Goal: Task Accomplishment & Management: Use online tool/utility

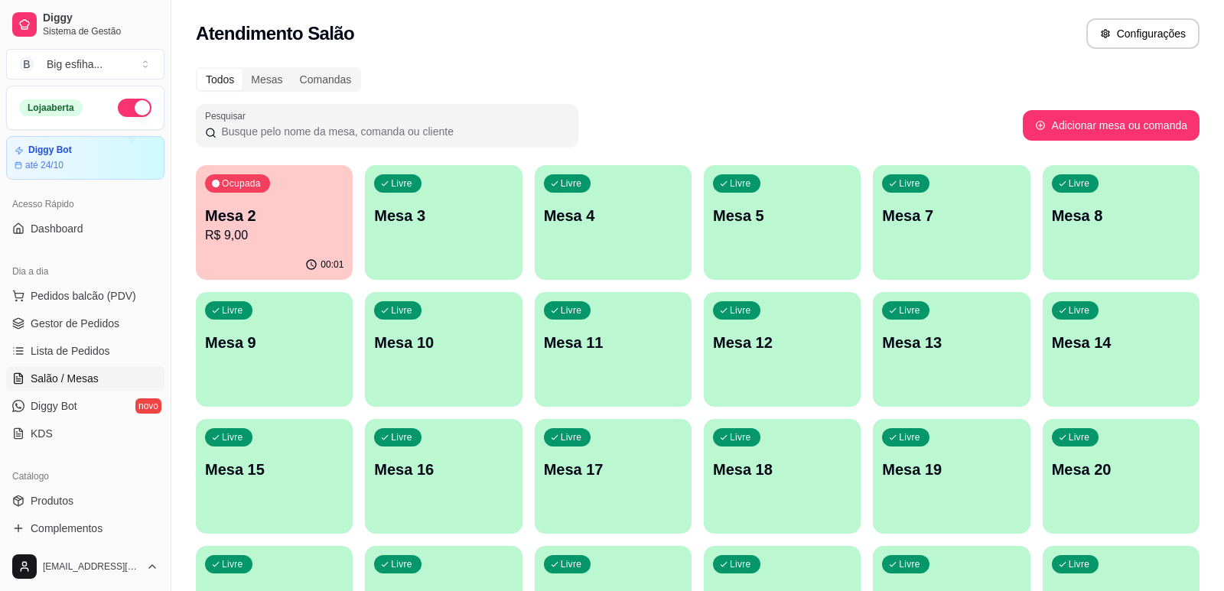
scroll to position [229, 0]
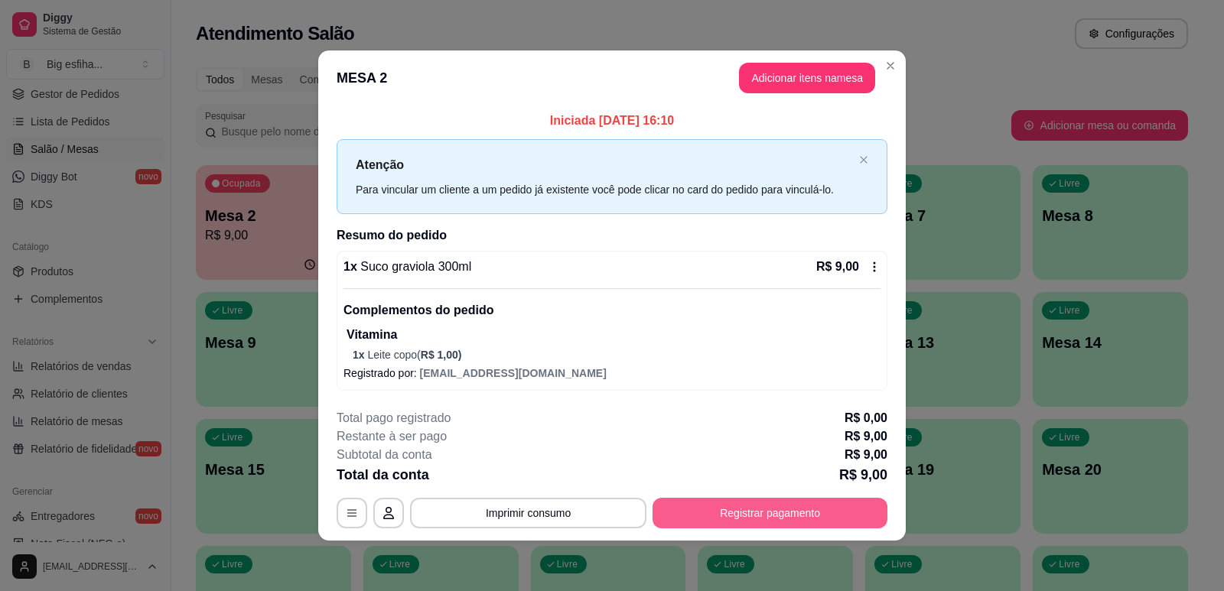
click at [746, 516] on button "Registrar pagamento" at bounding box center [769, 513] width 235 height 31
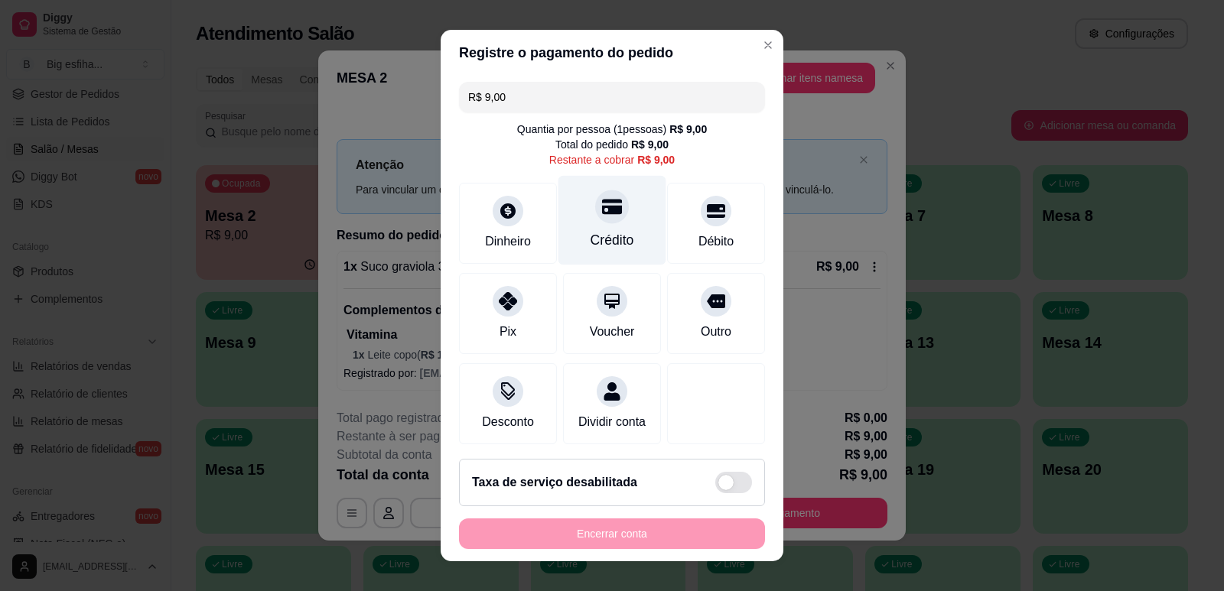
click at [597, 230] on div "Crédito" at bounding box center [612, 219] width 108 height 89
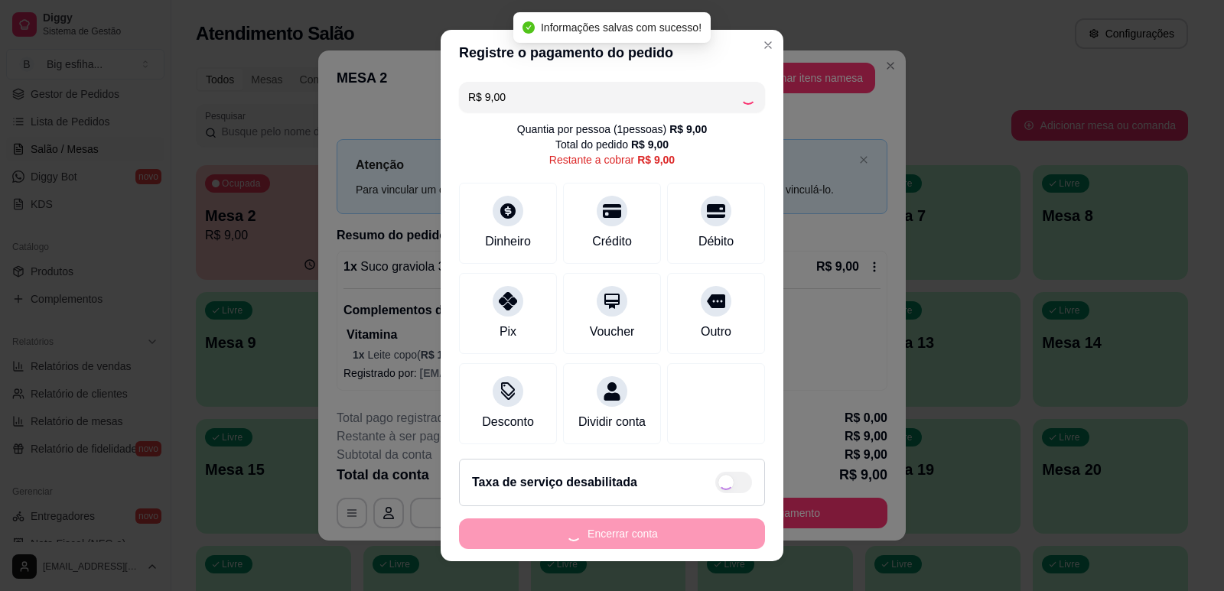
type input "R$ 0,00"
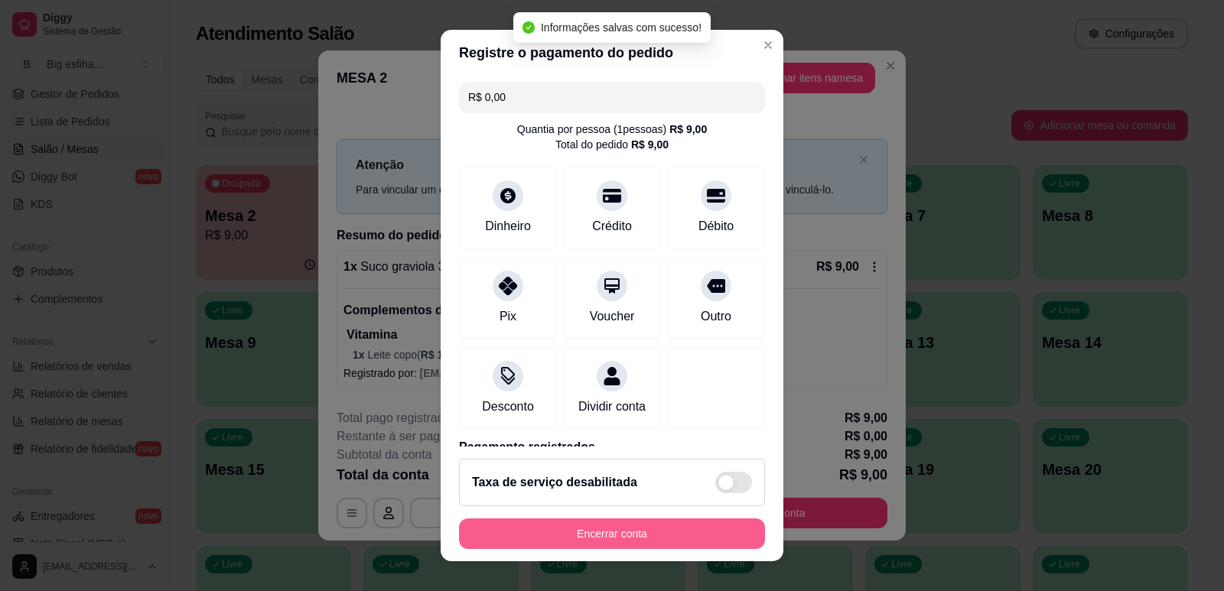
click at [642, 542] on button "Encerrar conta" at bounding box center [612, 534] width 306 height 31
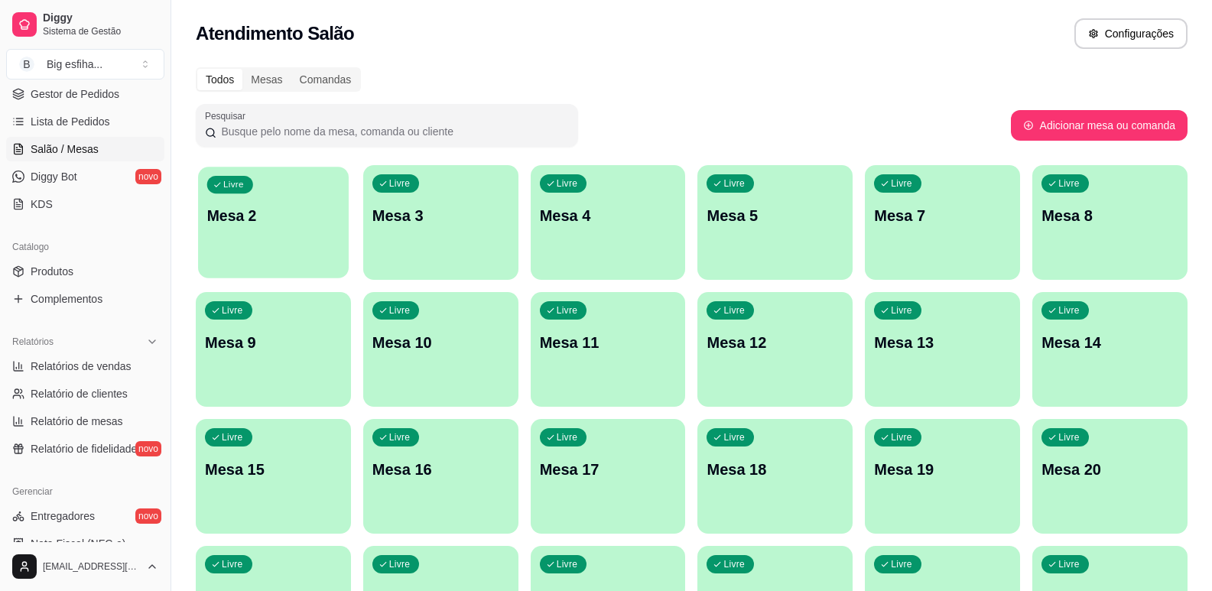
click at [311, 217] on p "Mesa 2" at bounding box center [273, 216] width 132 height 21
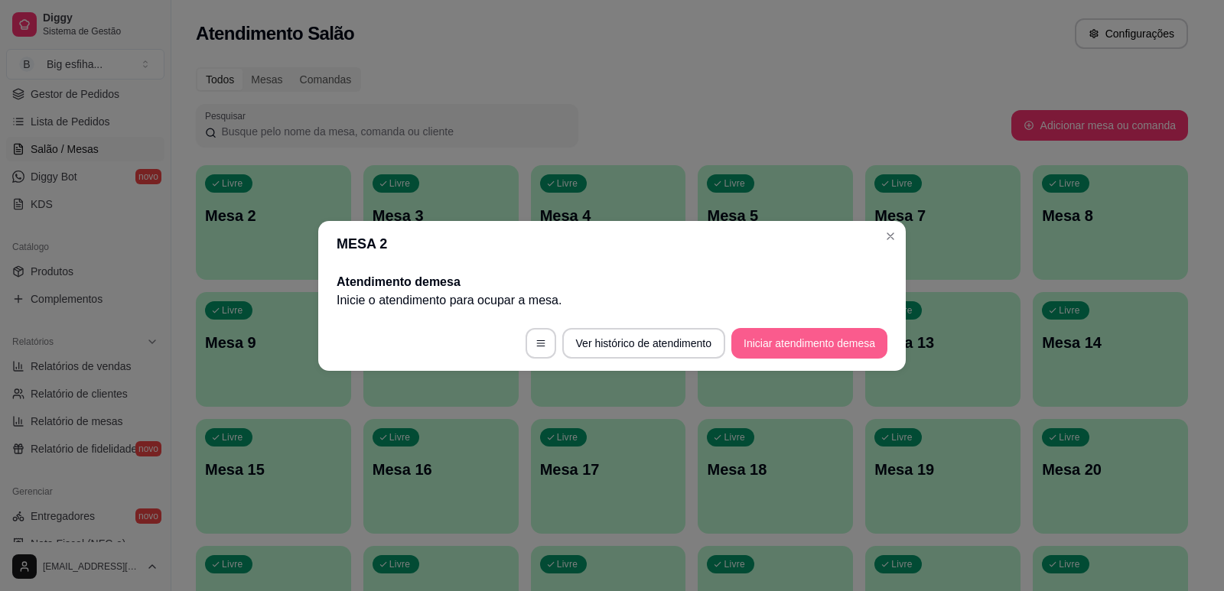
click at [769, 350] on button "Iniciar atendimento de mesa" at bounding box center [809, 343] width 156 height 31
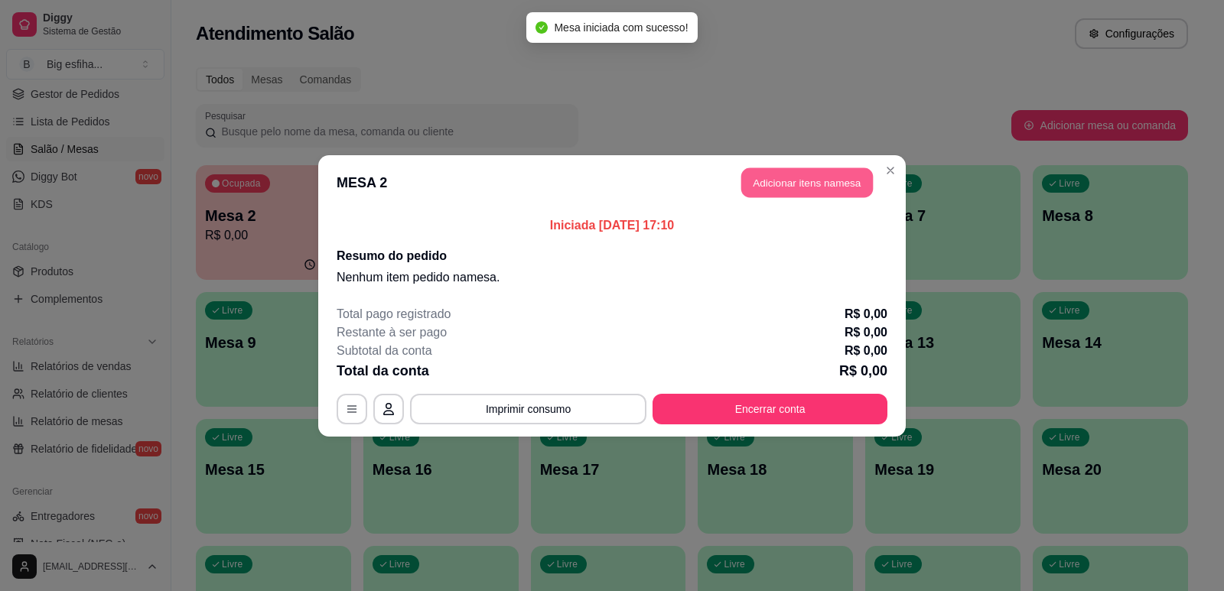
click at [798, 176] on button "Adicionar itens na mesa" at bounding box center [807, 182] width 132 height 30
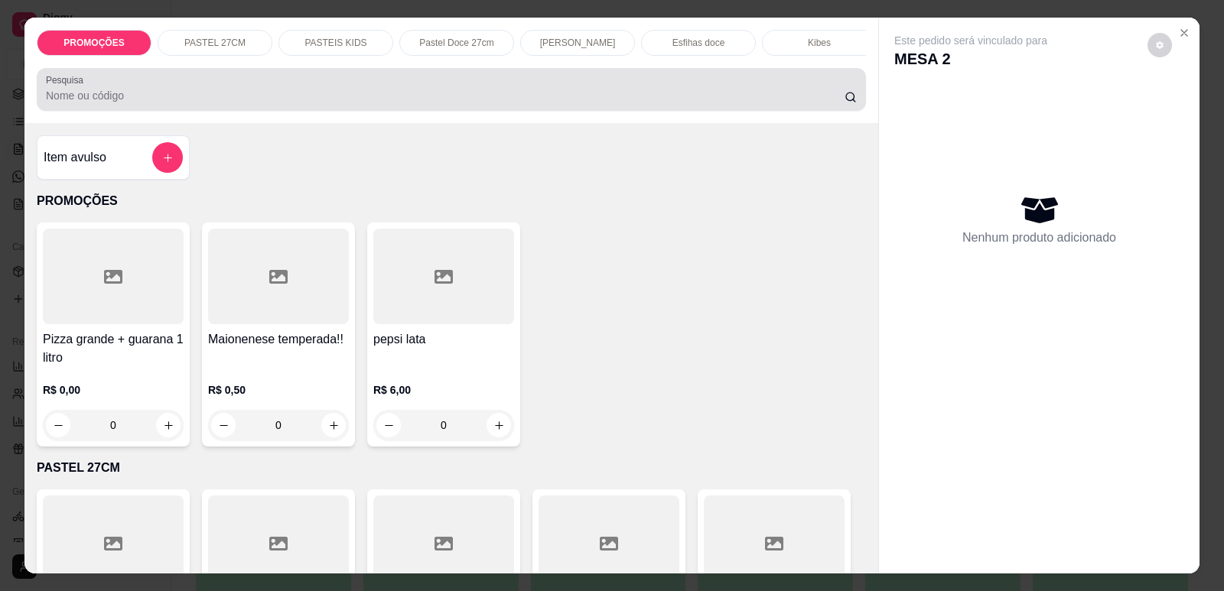
click at [209, 111] on div "Pesquisa" at bounding box center [451, 89] width 829 height 43
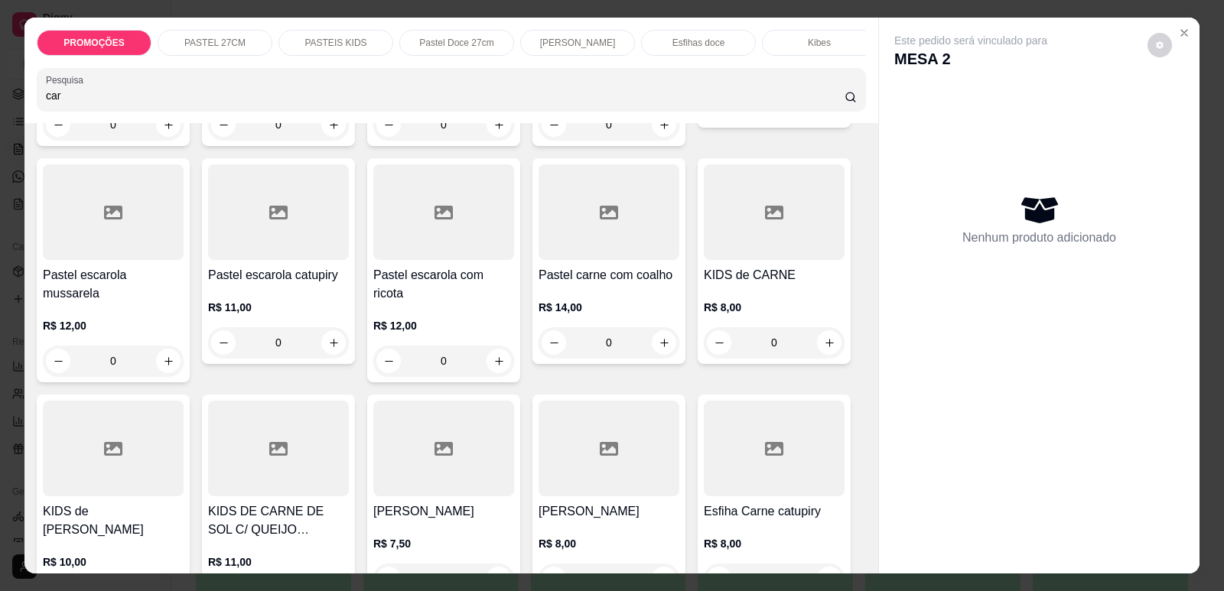
scroll to position [612, 0]
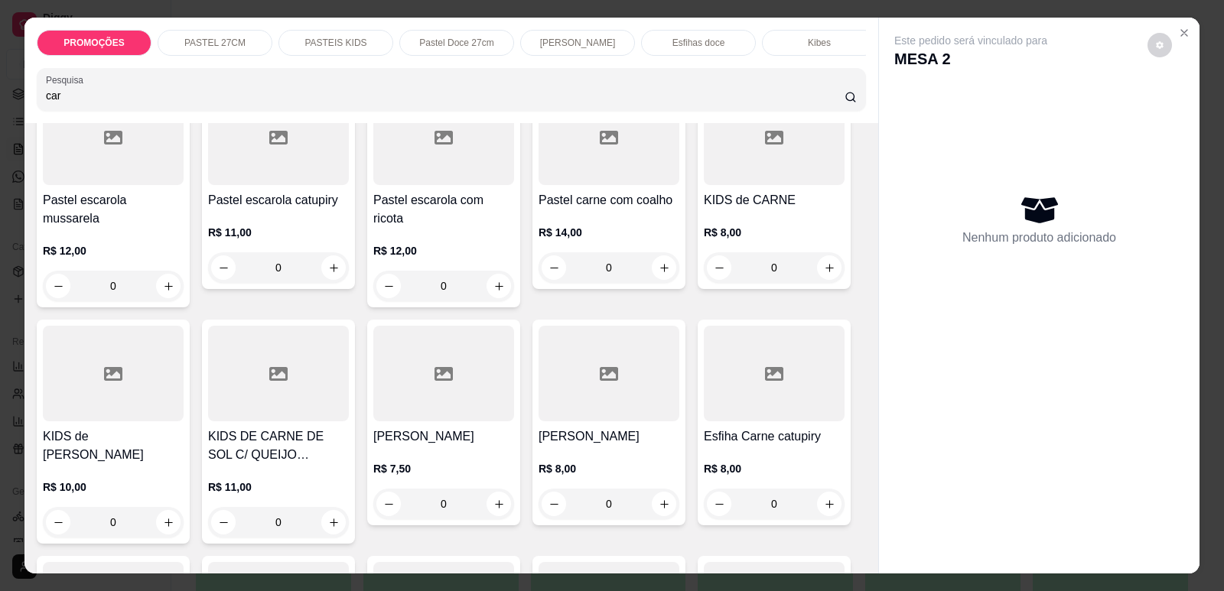
type input "car"
click at [610, 366] on div at bounding box center [608, 374] width 141 height 96
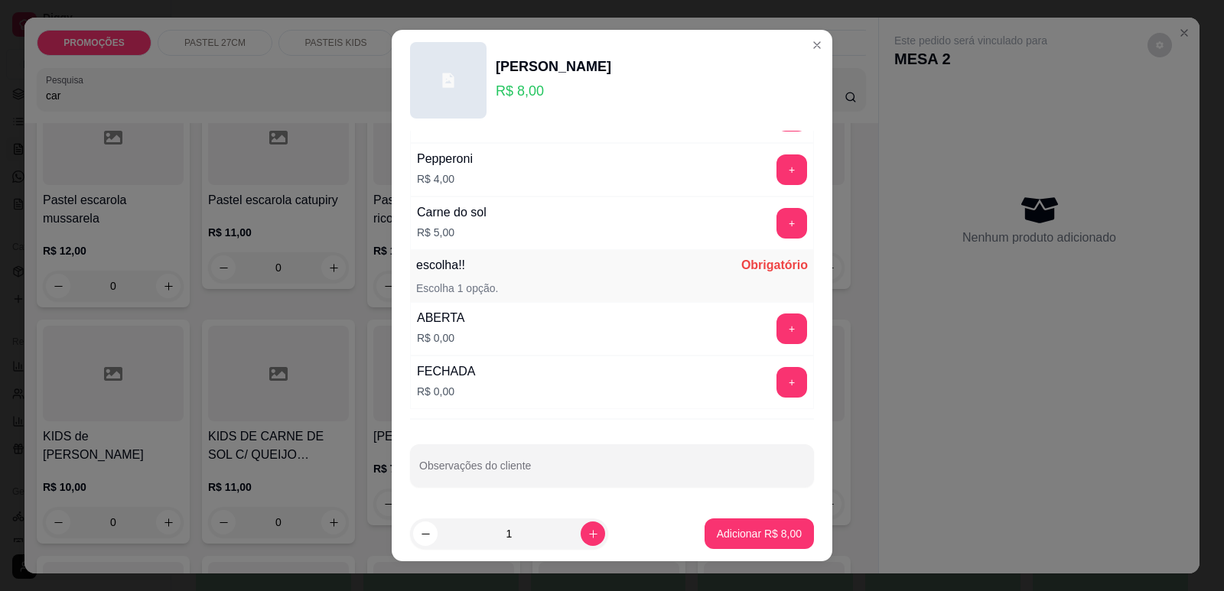
scroll to position [1208, 0]
click at [777, 335] on button "+" at bounding box center [792, 327] width 30 height 30
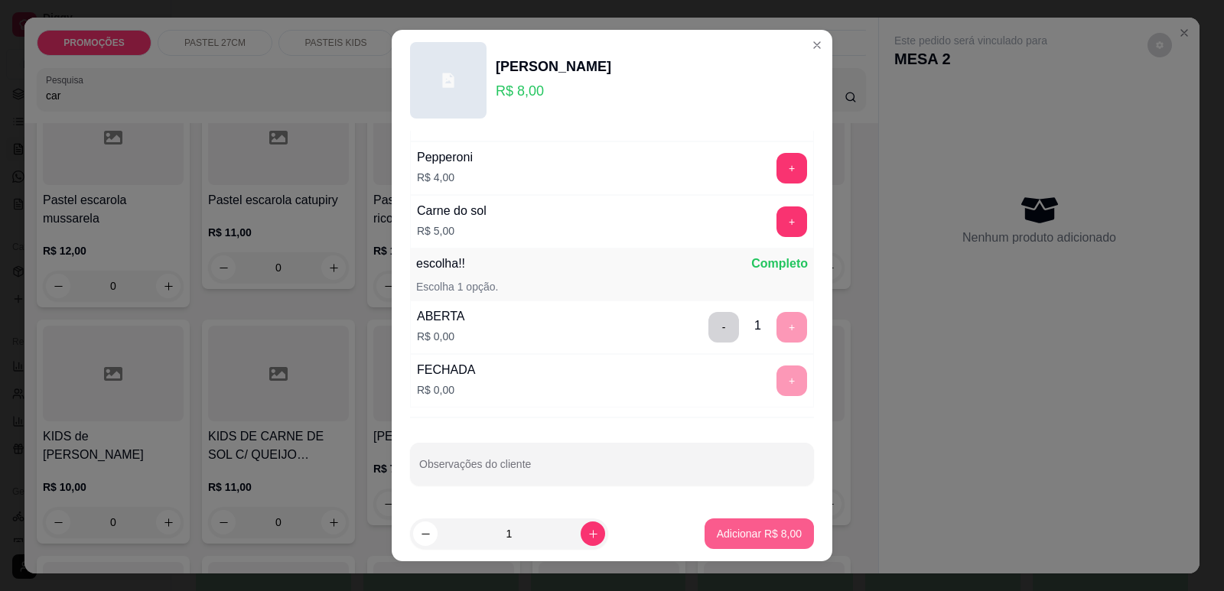
click at [754, 540] on p "Adicionar R$ 8,00" at bounding box center [759, 533] width 85 height 15
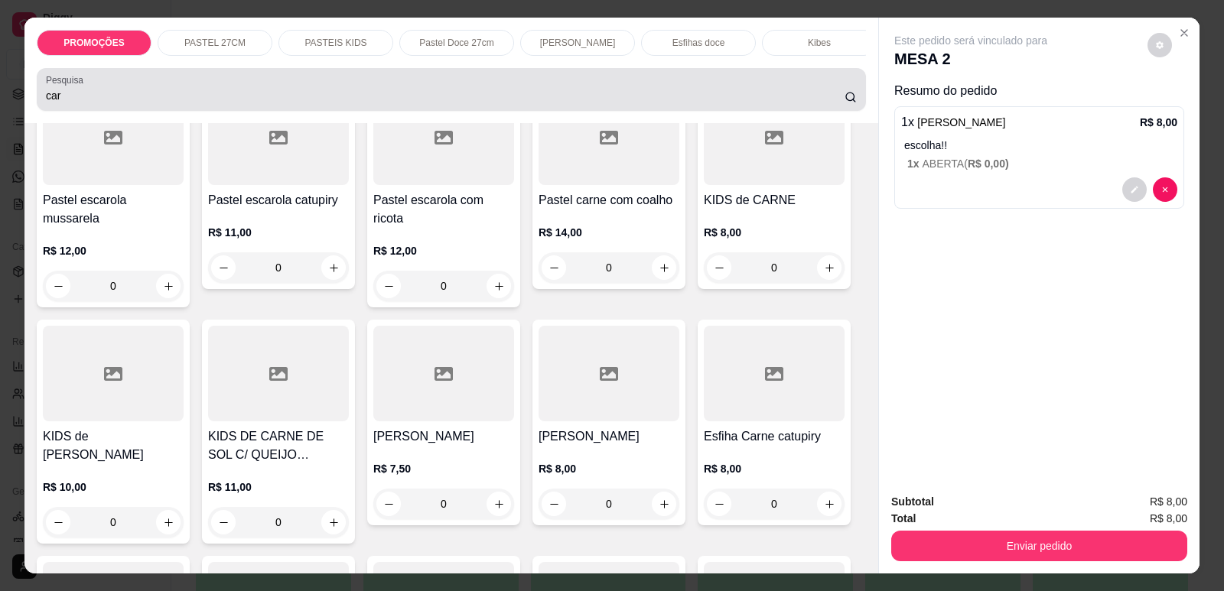
click at [0, 106] on div "PROMOÇÕES PASTEL 27CM PASTEIS KIDS Pastel Doce 27cm Esfihas Salgadas Esfihas do…" at bounding box center [612, 295] width 1224 height 591
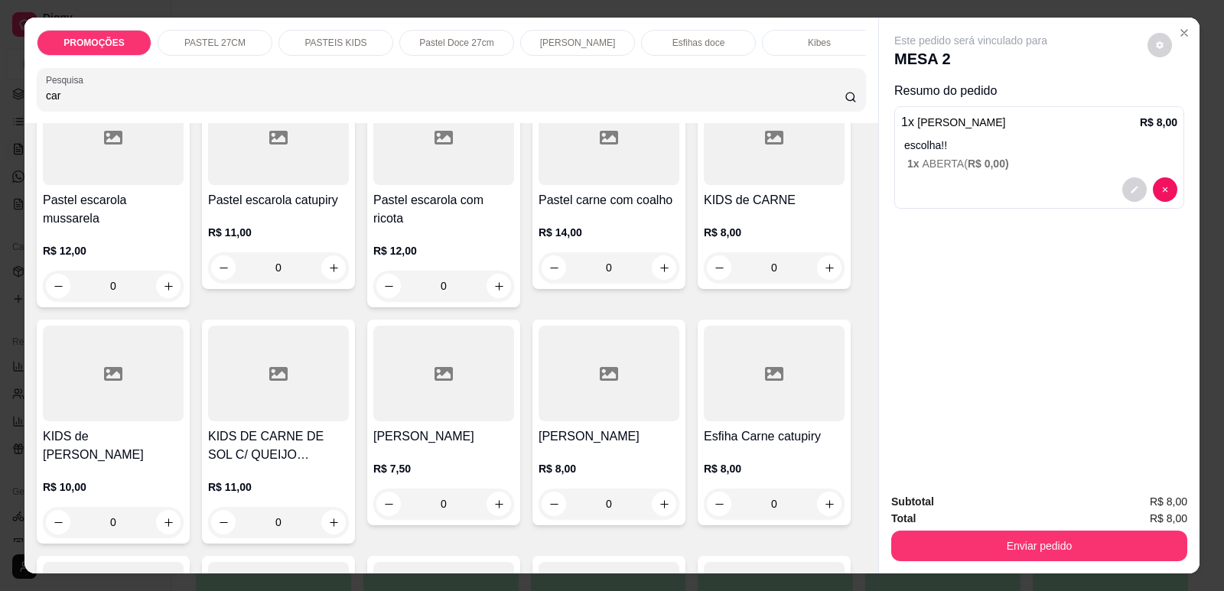
drag, startPoint x: 60, startPoint y: 105, endPoint x: 0, endPoint y: 107, distance: 59.7
click at [0, 107] on div "PROMOÇÕES PASTEL 27CM PASTEIS KIDS Pastel Doce 27cm Esfihas Salgadas Esfihas do…" at bounding box center [612, 295] width 1224 height 591
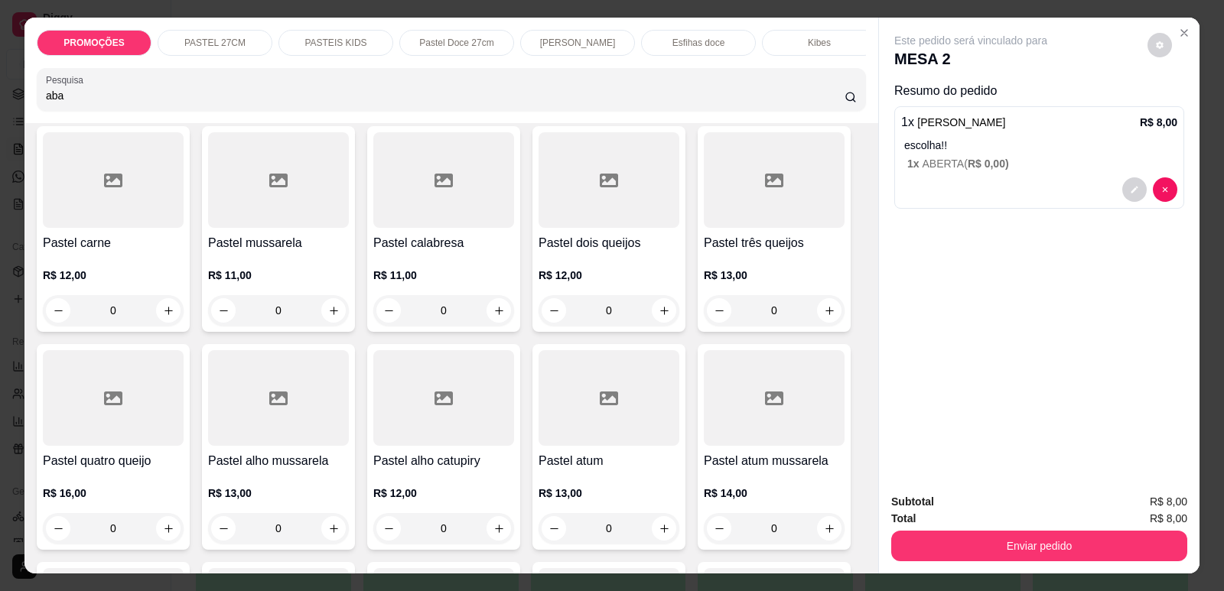
scroll to position [860, 0]
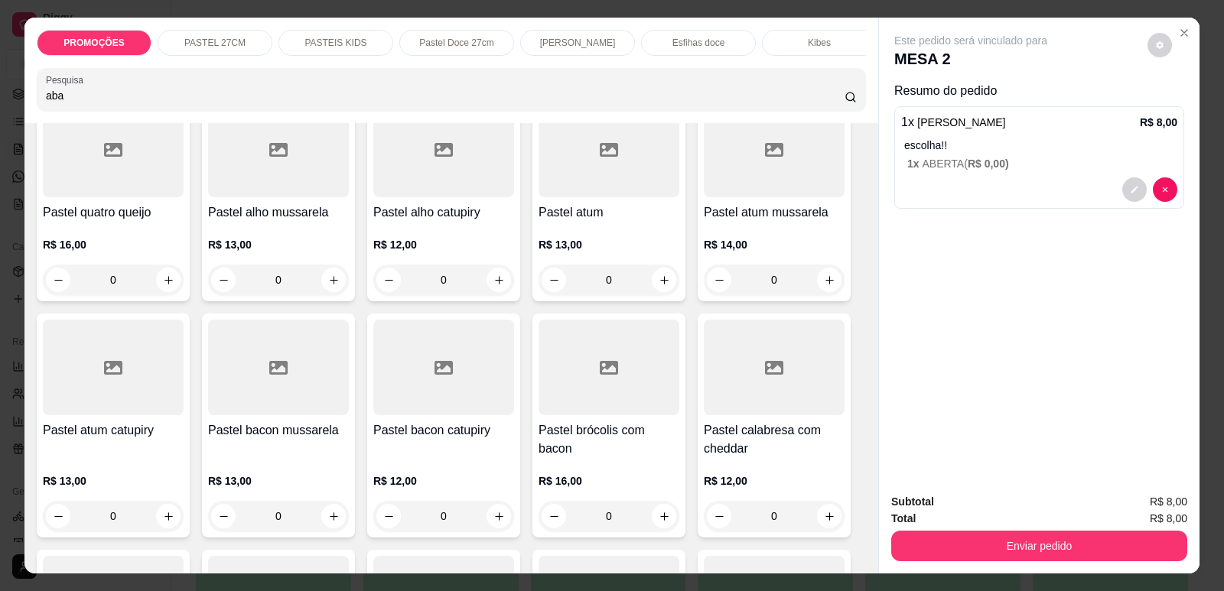
click at [193, 102] on input "aba" at bounding box center [445, 95] width 798 height 15
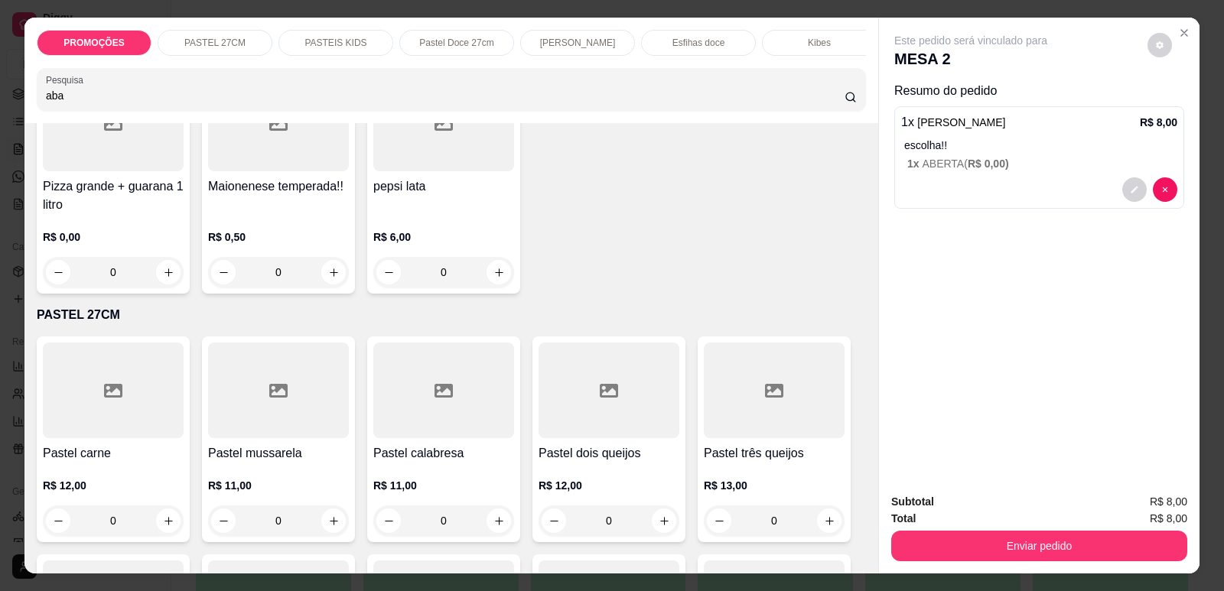
scroll to position [0, 0]
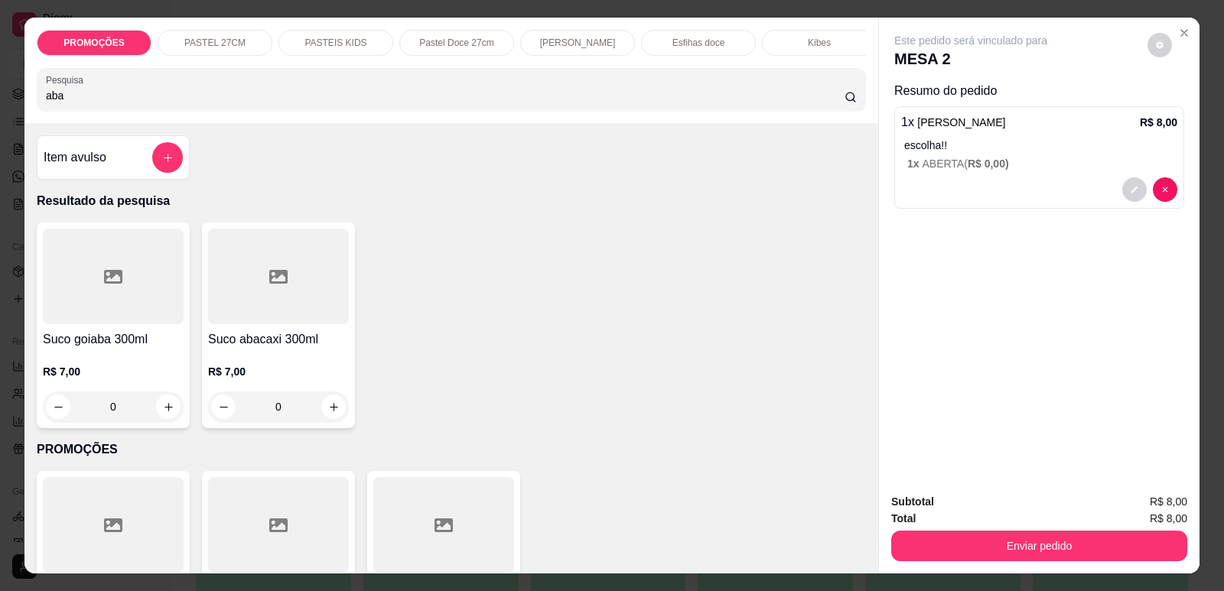
type input "aba"
click at [250, 319] on div at bounding box center [278, 277] width 141 height 96
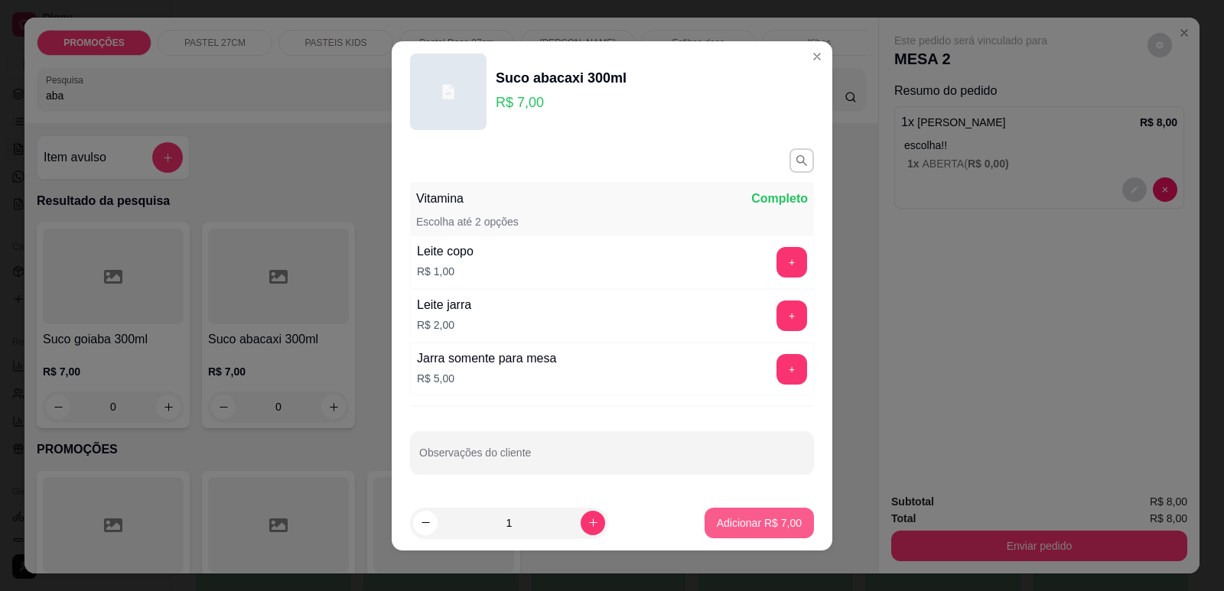
click at [732, 518] on p "Adicionar R$ 7,00" at bounding box center [759, 522] width 85 height 15
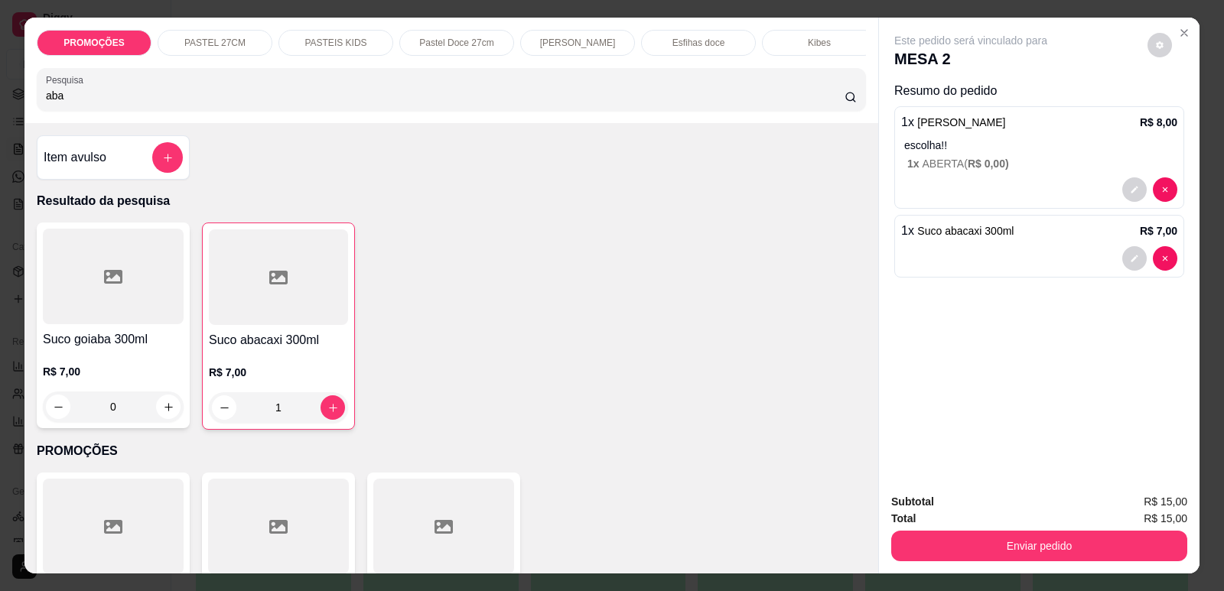
type input "1"
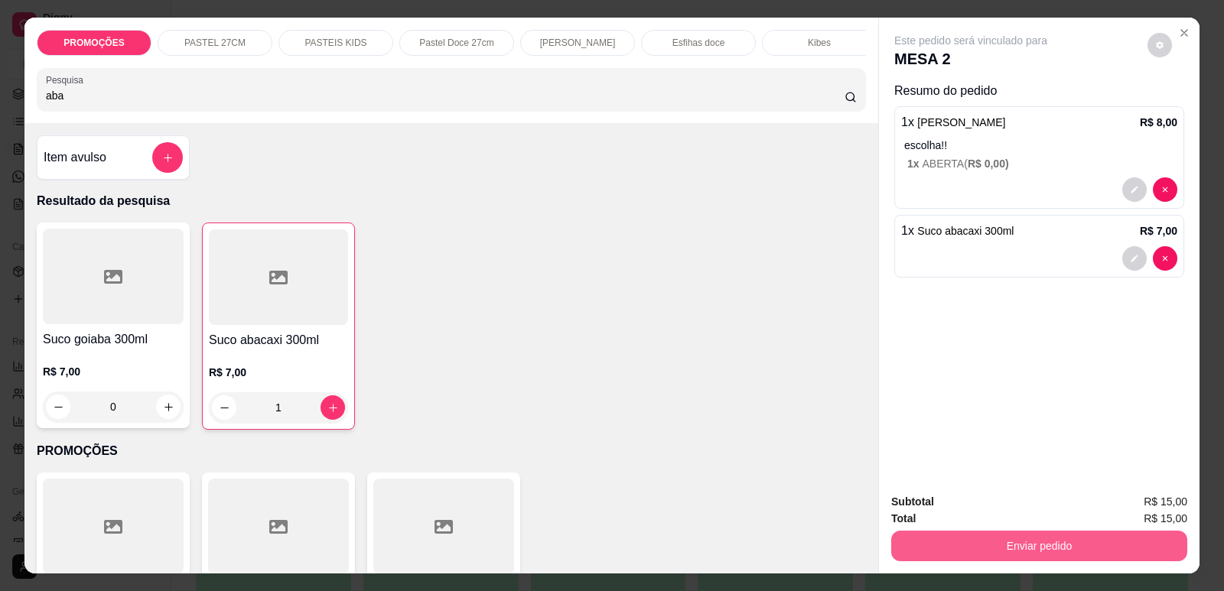
click at [980, 554] on button "Enviar pedido" at bounding box center [1039, 546] width 296 height 31
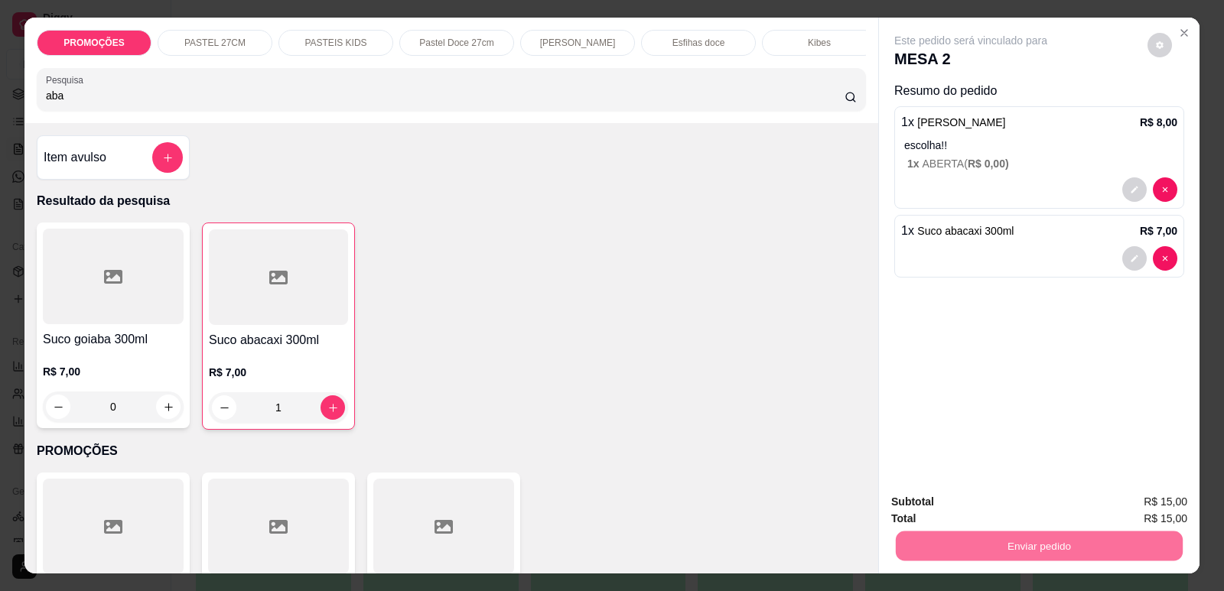
click at [1139, 511] on button "Enviar pedido" at bounding box center [1147, 508] width 84 height 28
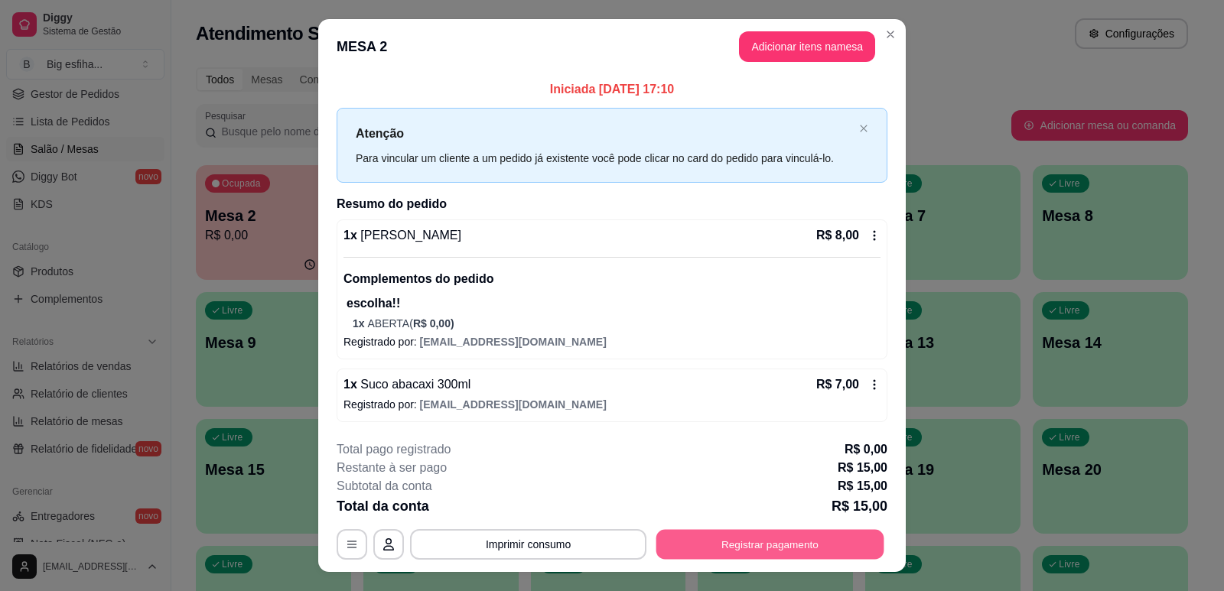
click at [772, 544] on button "Registrar pagamento" at bounding box center [770, 544] width 228 height 30
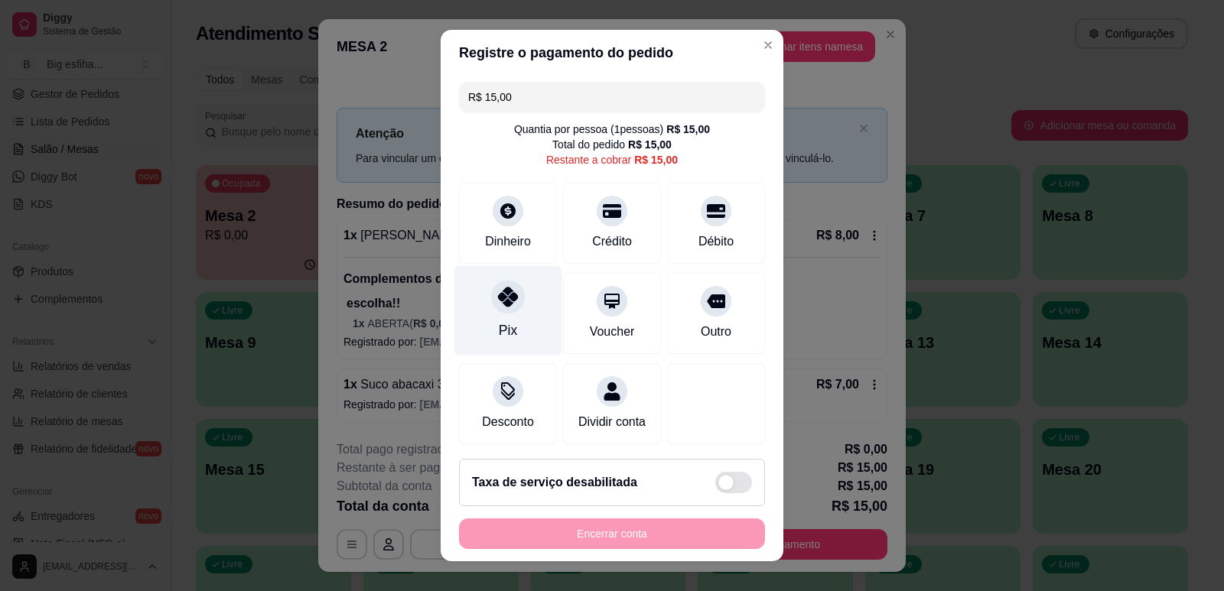
click at [515, 294] on div at bounding box center [508, 297] width 34 height 34
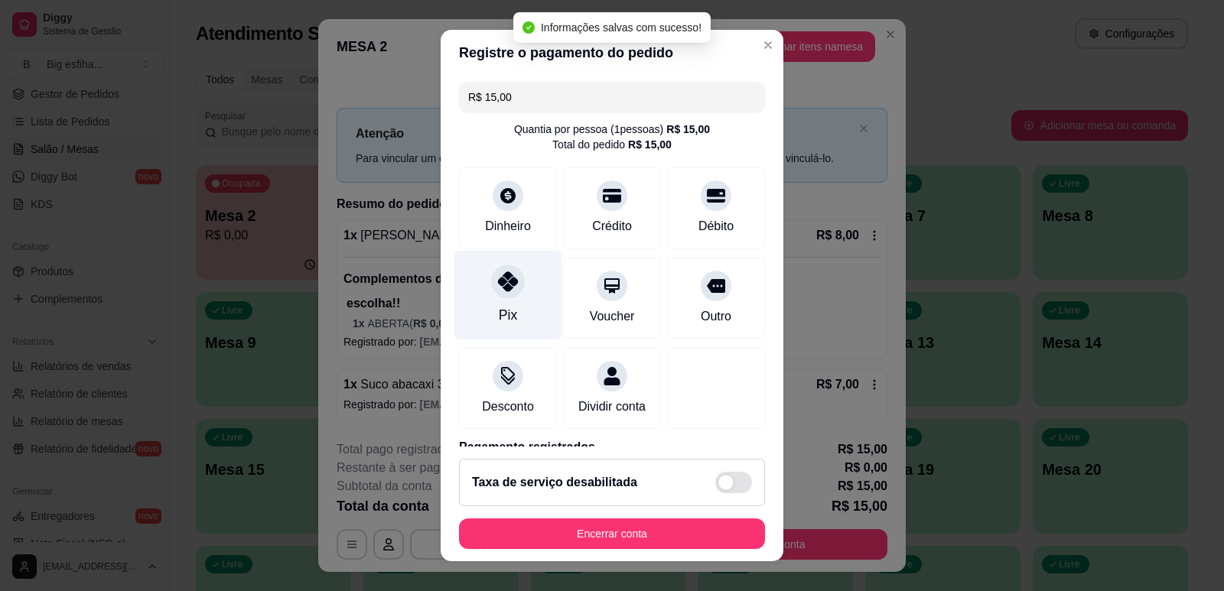
type input "R$ 0,00"
